Goal: Register for event/course

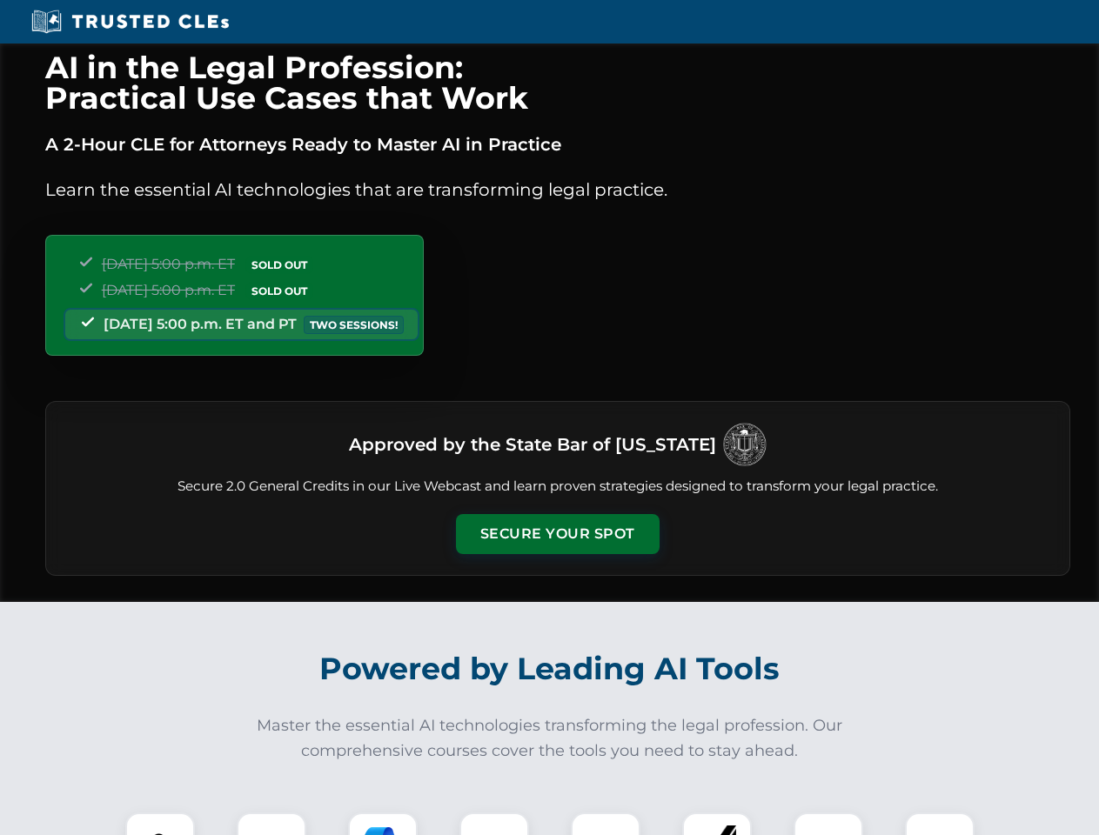
click at [557, 534] on button "Secure Your Spot" at bounding box center [558, 534] width 204 height 40
click at [160, 824] on img at bounding box center [160, 847] width 50 height 50
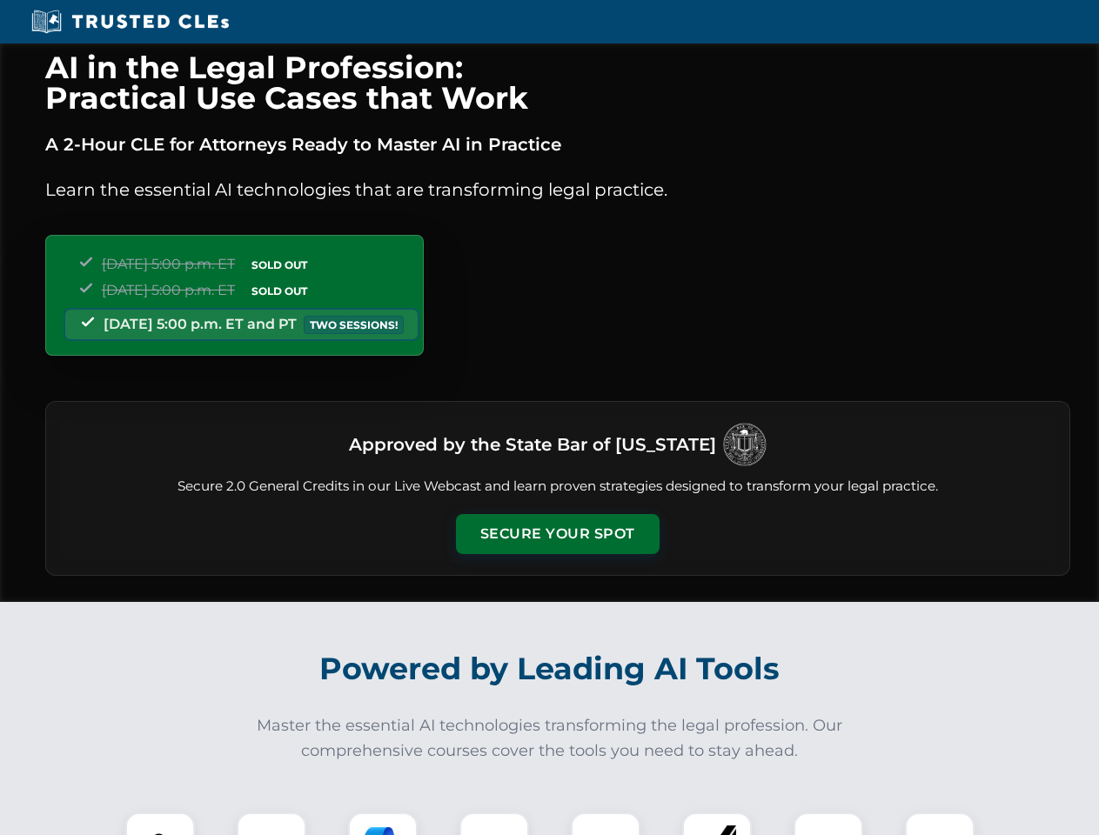
scroll to position [1508, 0]
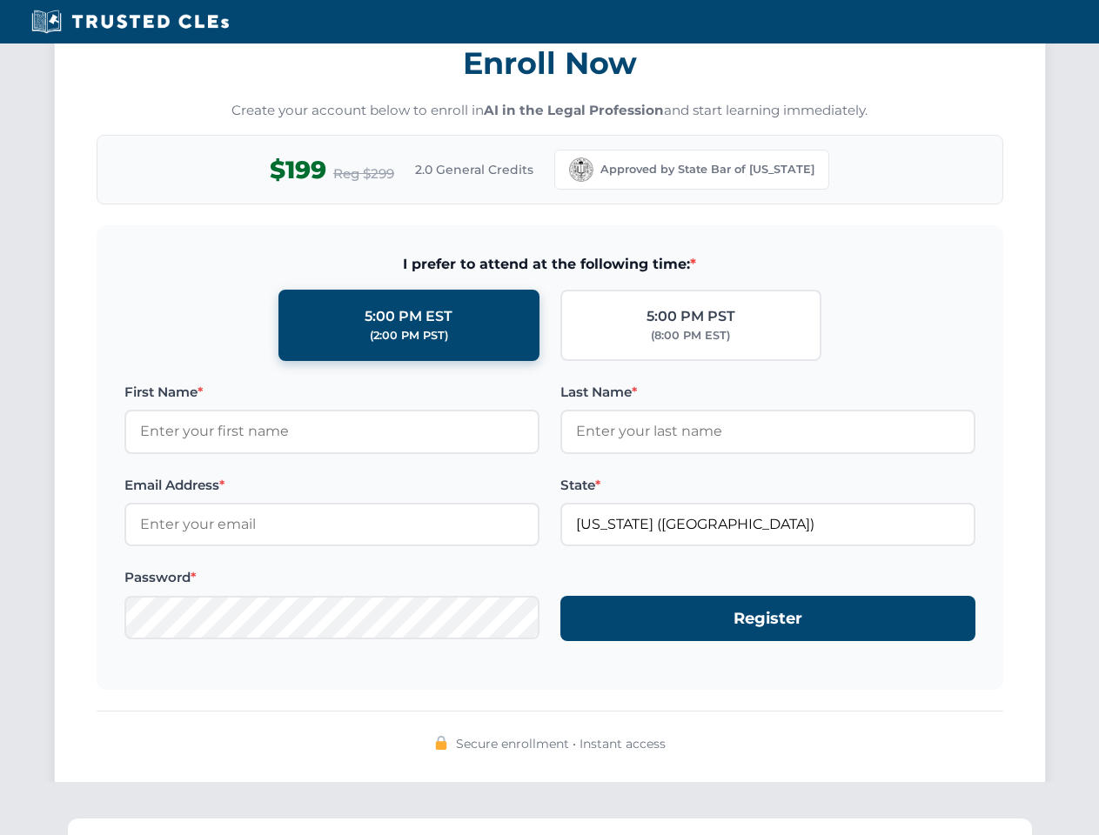
click at [606, 824] on div "AI in the Legal Profession: Practical Use Cases that Work A 2-Hour CLE for Atto…" at bounding box center [549, 571] width 1099 height 4070
